Goal: Navigation & Orientation: Understand site structure

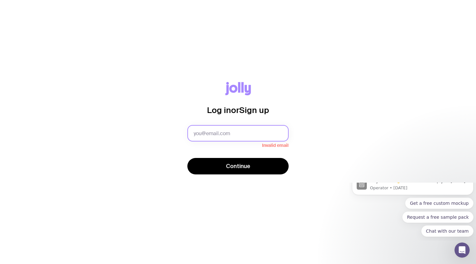
click at [211, 134] on input "text" at bounding box center [237, 133] width 101 height 16
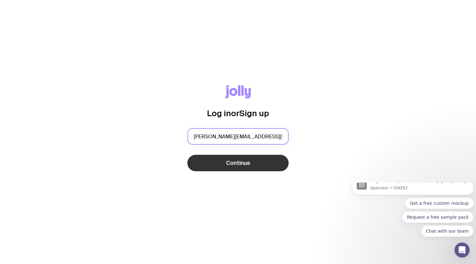
type input "[PERSON_NAME][EMAIL_ADDRESS][DOMAIN_NAME]"
click at [250, 157] on button "Continue" at bounding box center [237, 163] width 101 height 16
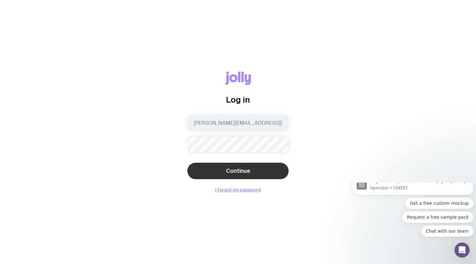
click at [203, 173] on button "Continue" at bounding box center [237, 171] width 101 height 16
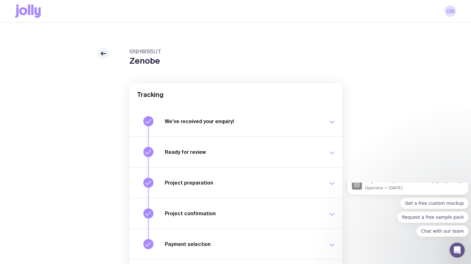
scroll to position [63, 0]
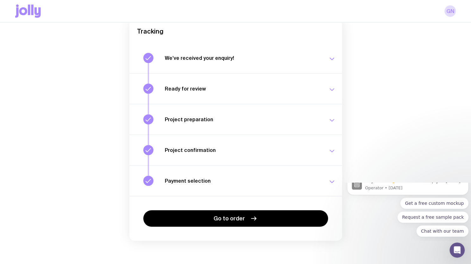
click at [332, 181] on icon "button" at bounding box center [332, 182] width 8 height 8
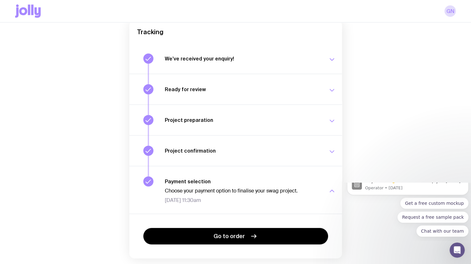
scroll to position [82, 0]
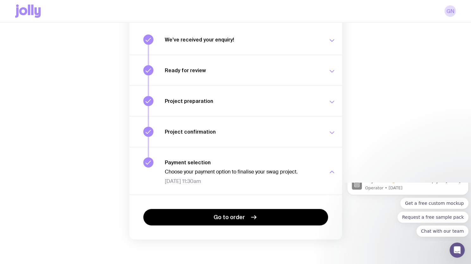
click at [190, 182] on span "[DATE] 11:30am" at bounding box center [243, 181] width 156 height 6
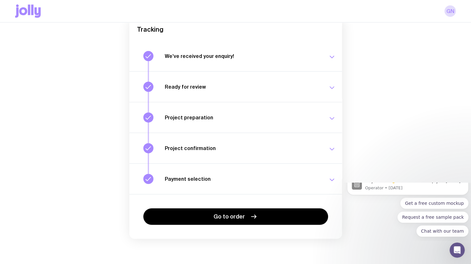
scroll to position [65, 0]
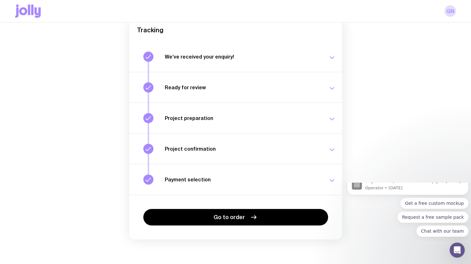
click at [190, 182] on div "Payment selection Choose your payment option to finalise your swag project. [DA…" at bounding box center [250, 179] width 171 height 10
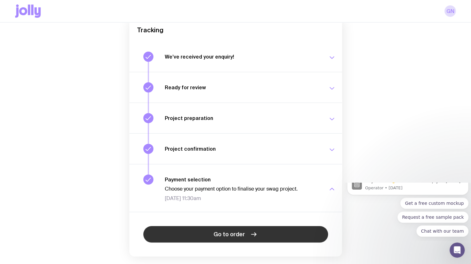
click at [223, 235] on span "Go to order" at bounding box center [229, 234] width 31 height 8
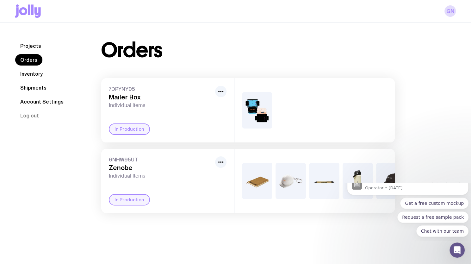
click at [36, 47] on link "Projects" at bounding box center [30, 45] width 31 height 11
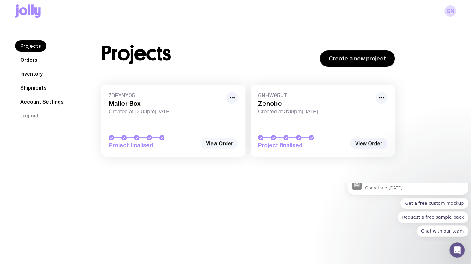
click at [212, 143] on link "View Order" at bounding box center [219, 143] width 37 height 11
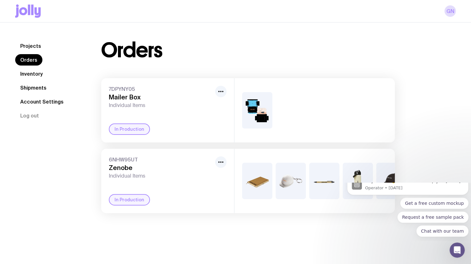
click at [38, 75] on link "Inventory" at bounding box center [31, 73] width 33 height 11
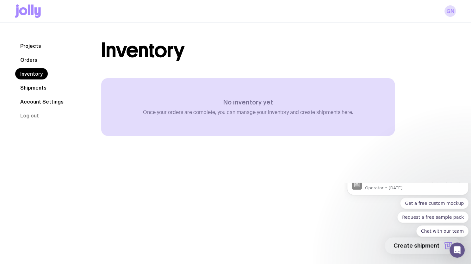
click at [38, 89] on link "Shipments" at bounding box center [33, 87] width 36 height 11
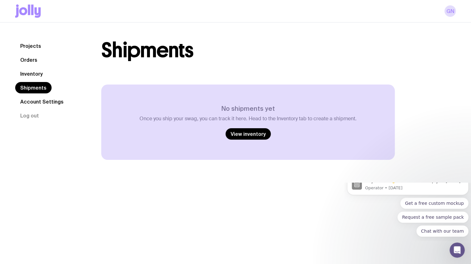
click at [38, 100] on link "Account Settings" at bounding box center [41, 101] width 53 height 11
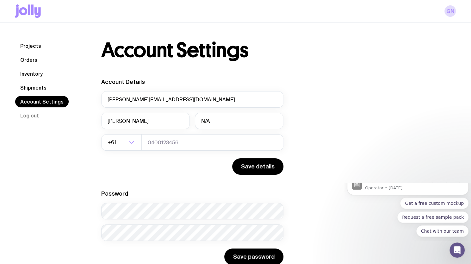
click at [30, 45] on link "Projects" at bounding box center [30, 45] width 31 height 11
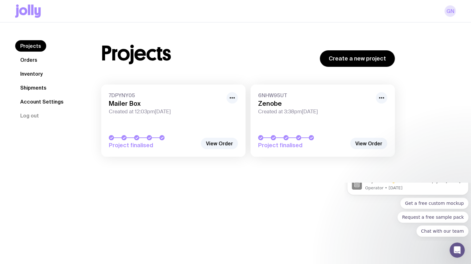
click at [452, 16] on div "GN" at bounding box center [235, 11] width 441 height 22
click at [451, 14] on link "GN" at bounding box center [450, 10] width 11 height 11
click at [49, 102] on link "Account Settings" at bounding box center [41, 101] width 53 height 11
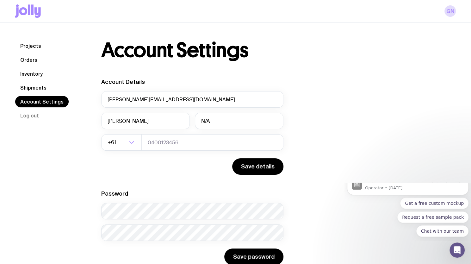
click at [32, 86] on link "Shipments" at bounding box center [33, 87] width 36 height 11
